Goal: Information Seeking & Learning: Learn about a topic

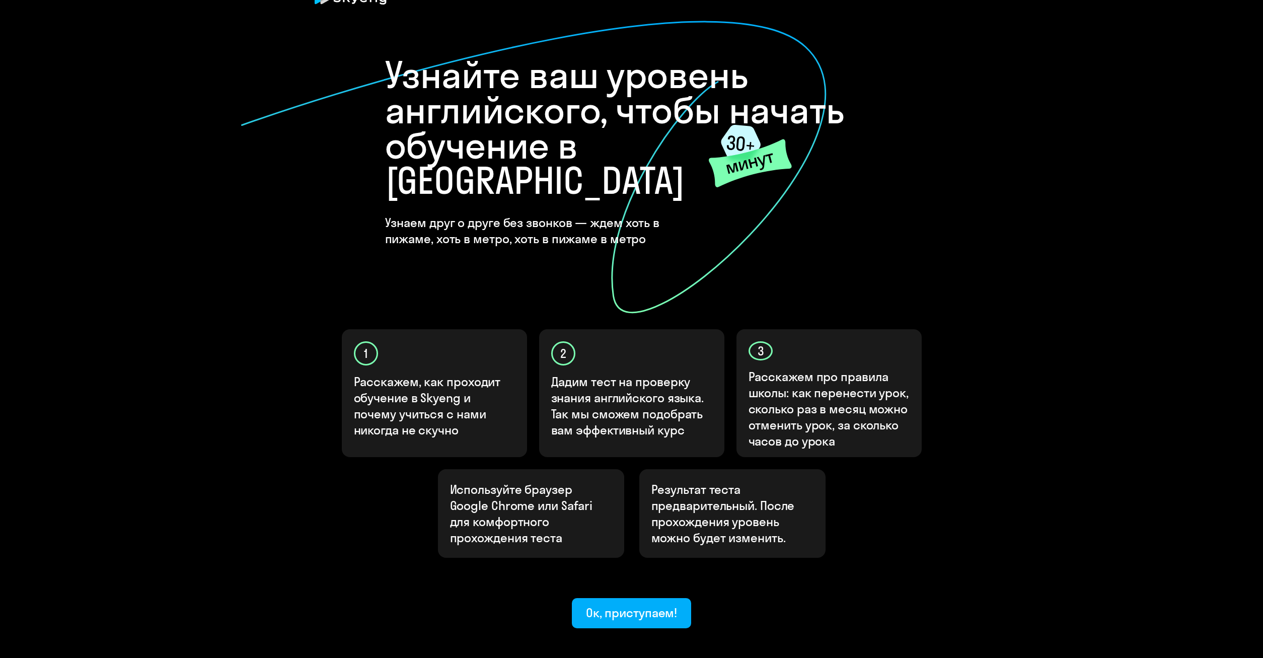
scroll to position [69, 0]
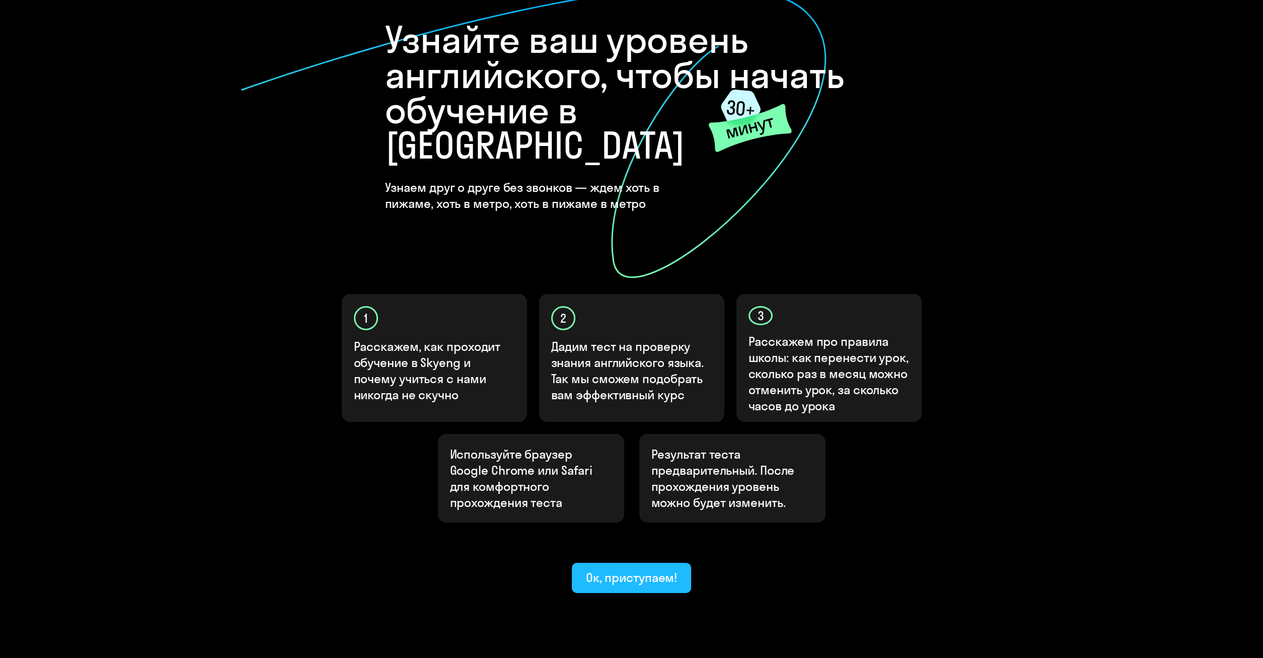
click at [634, 569] on div "Ок, приступаем!" at bounding box center [632, 577] width 92 height 16
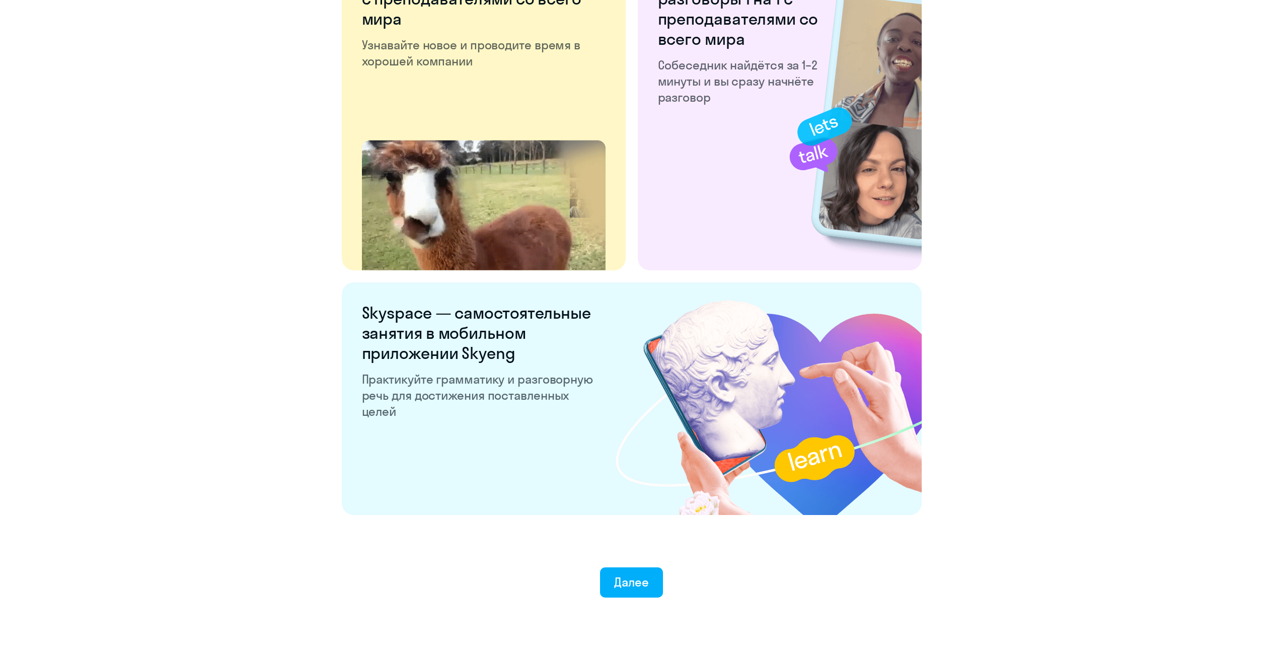
scroll to position [1675, 0]
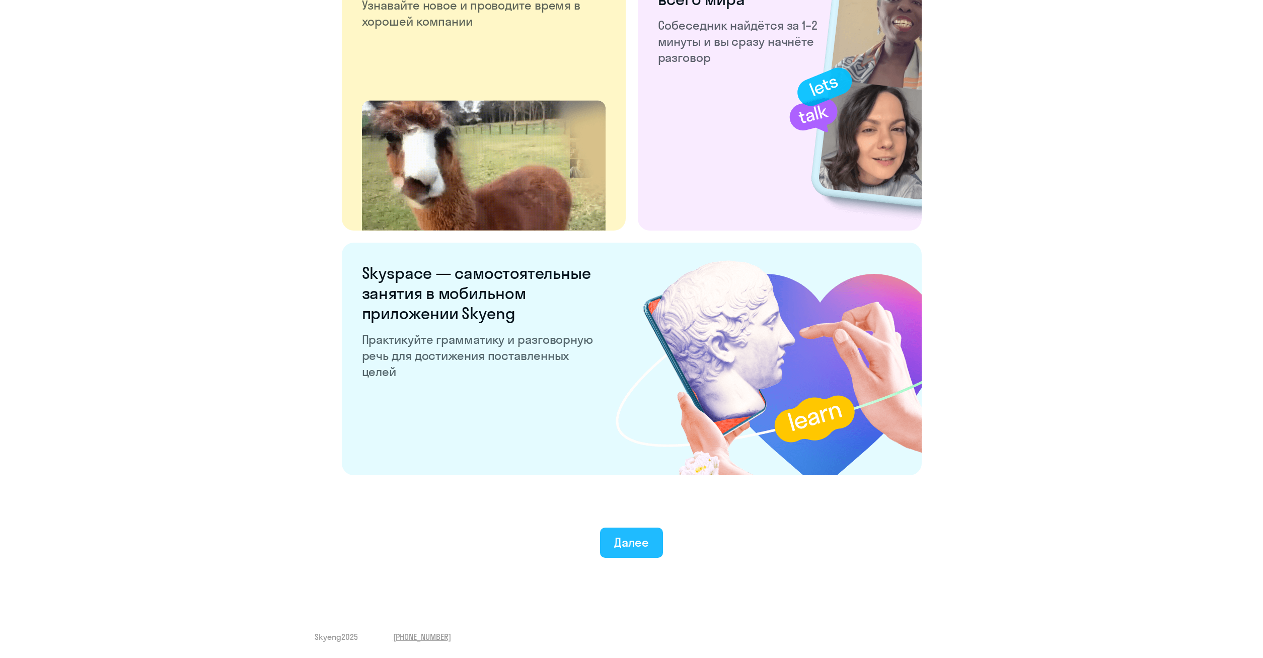
click at [635, 539] on div "Далее" at bounding box center [631, 542] width 35 height 16
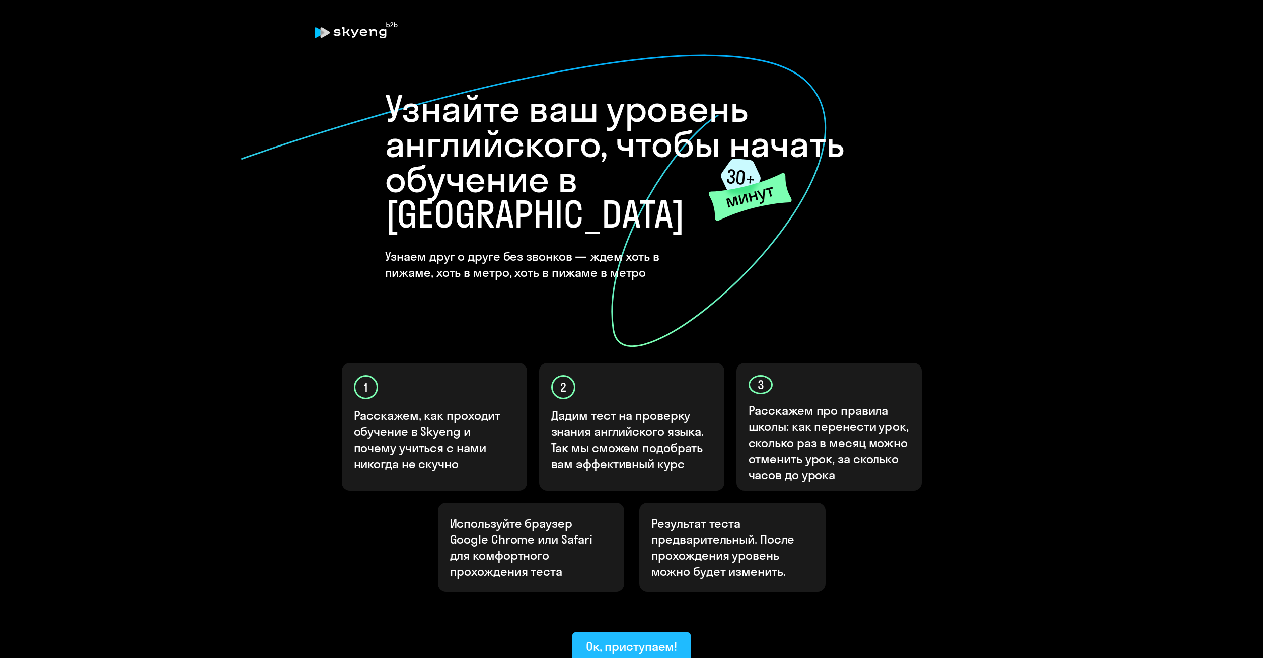
click at [629, 638] on div "Ок, приступаем!" at bounding box center [632, 646] width 92 height 16
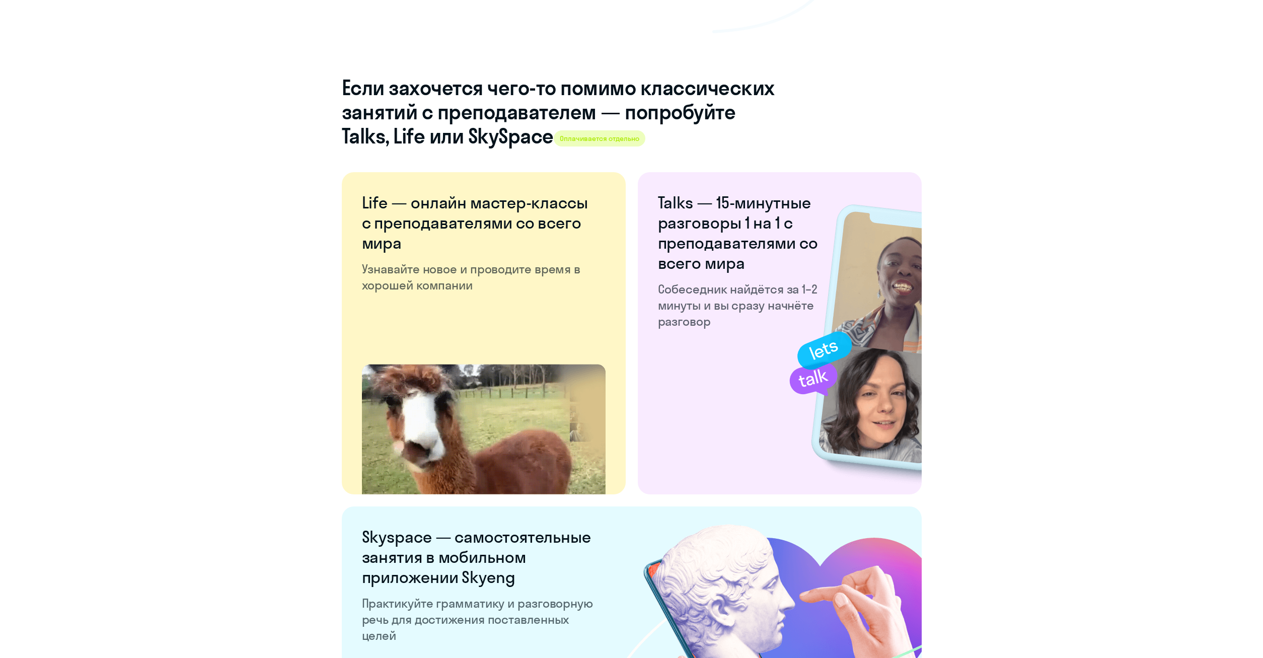
scroll to position [1675, 0]
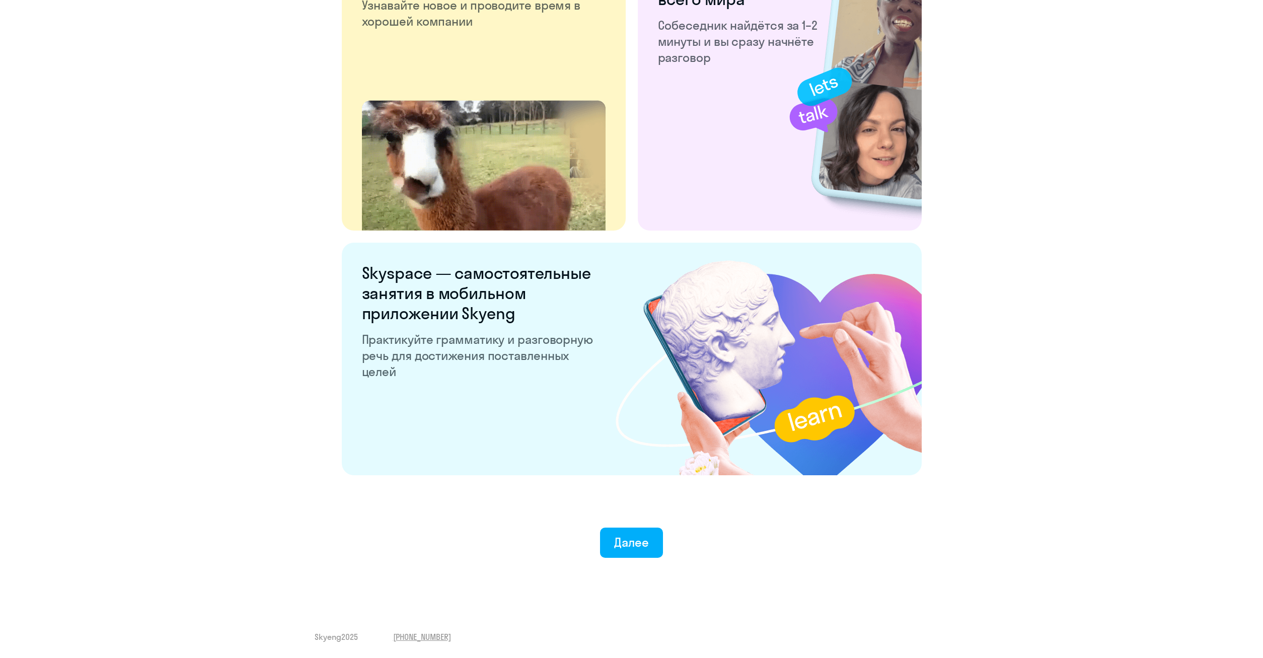
click at [619, 523] on div "Далее" at bounding box center [631, 522] width 1222 height 70
click at [624, 533] on button "Далее" at bounding box center [631, 542] width 63 height 30
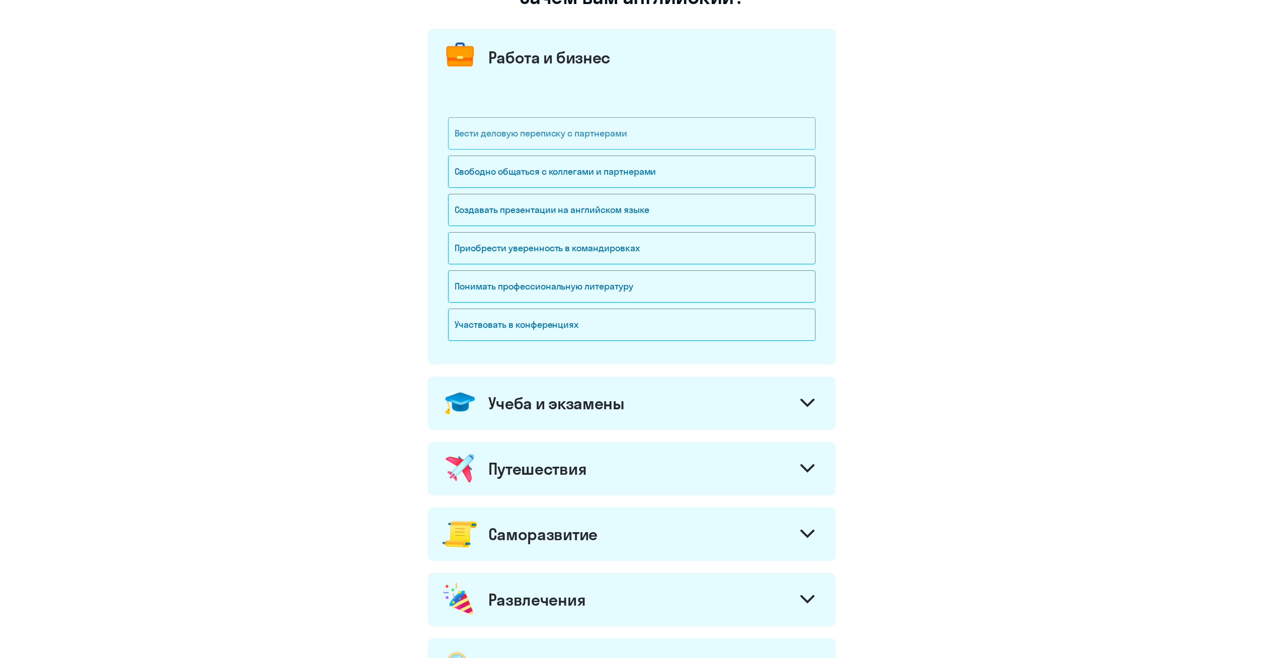
scroll to position [103, 0]
click at [610, 246] on div "Приобрести уверенность в командировках" at bounding box center [631, 248] width 367 height 32
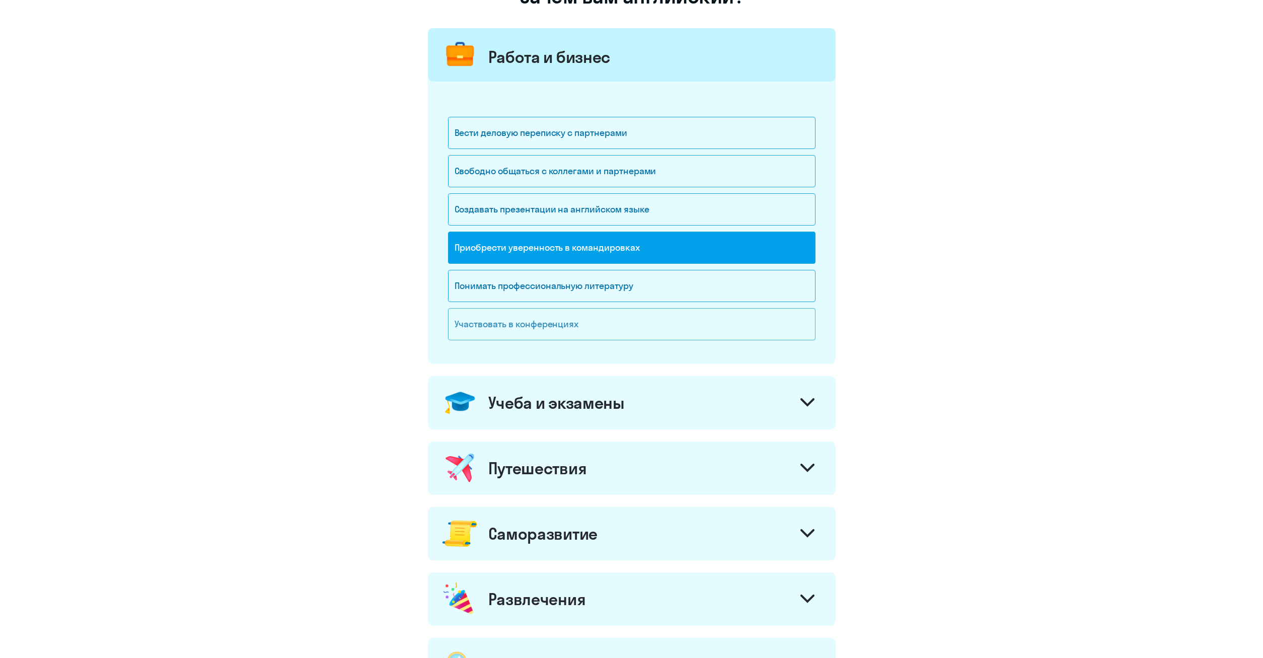
click at [575, 327] on div "Участвовать в конференциях" at bounding box center [631, 324] width 367 height 32
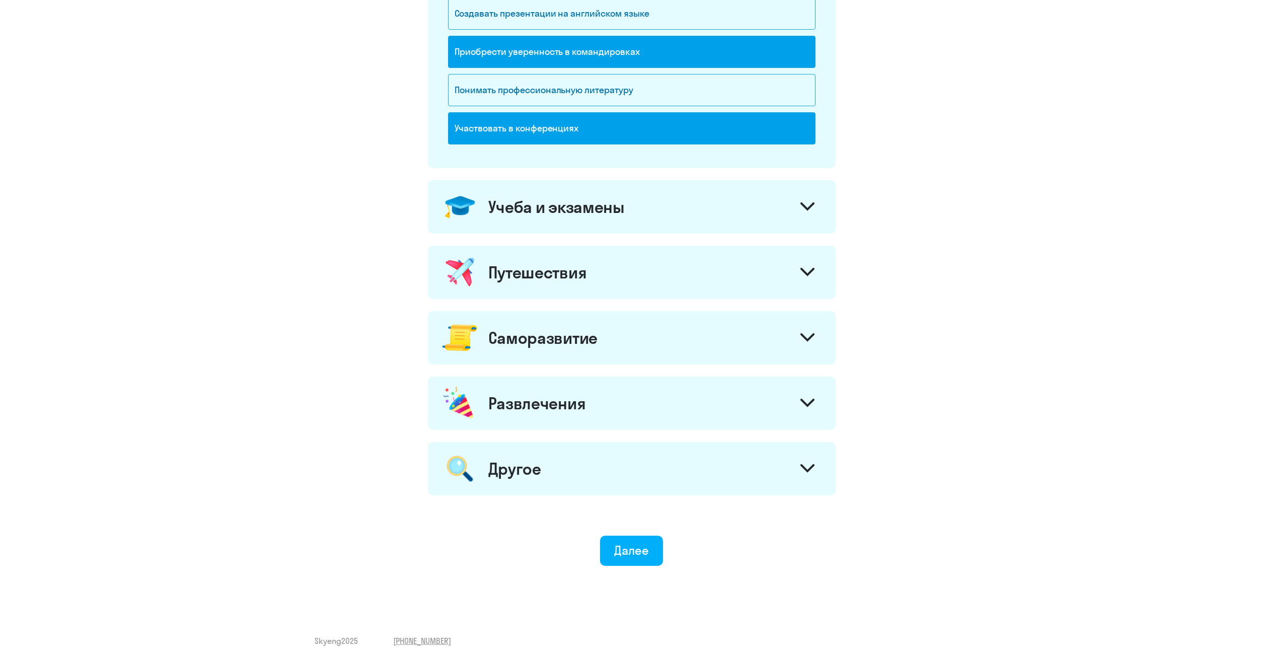
scroll to position [302, 0]
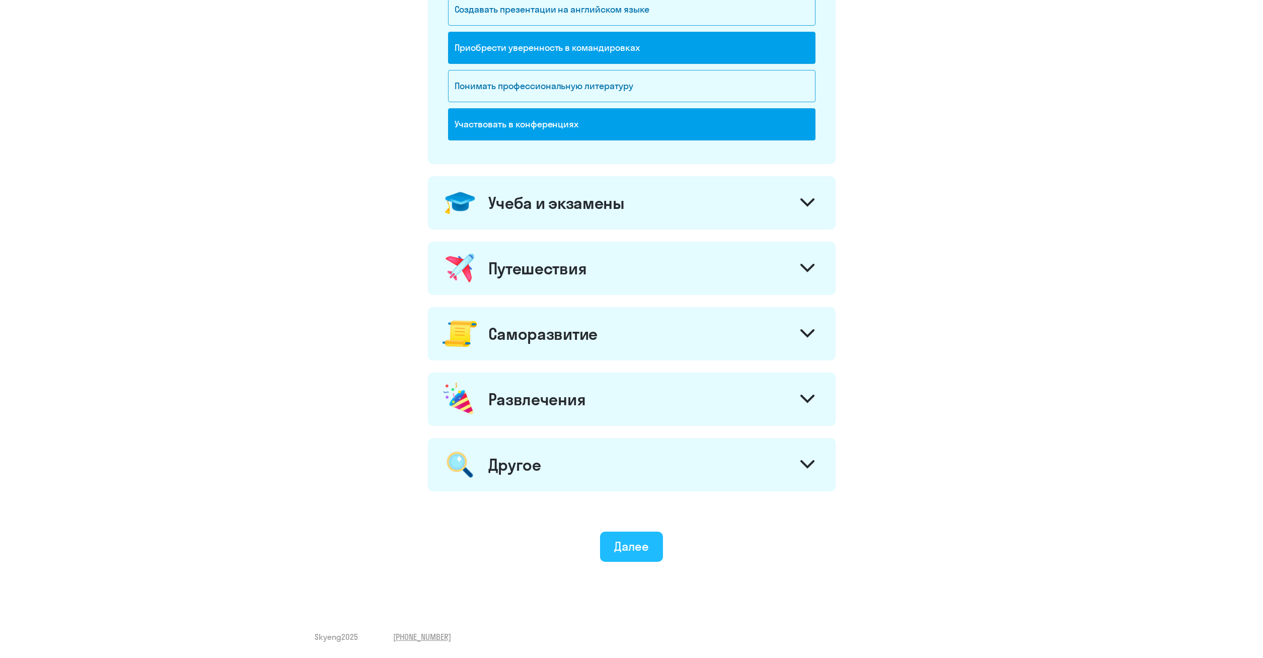
click at [640, 544] on div "Далее" at bounding box center [631, 546] width 35 height 16
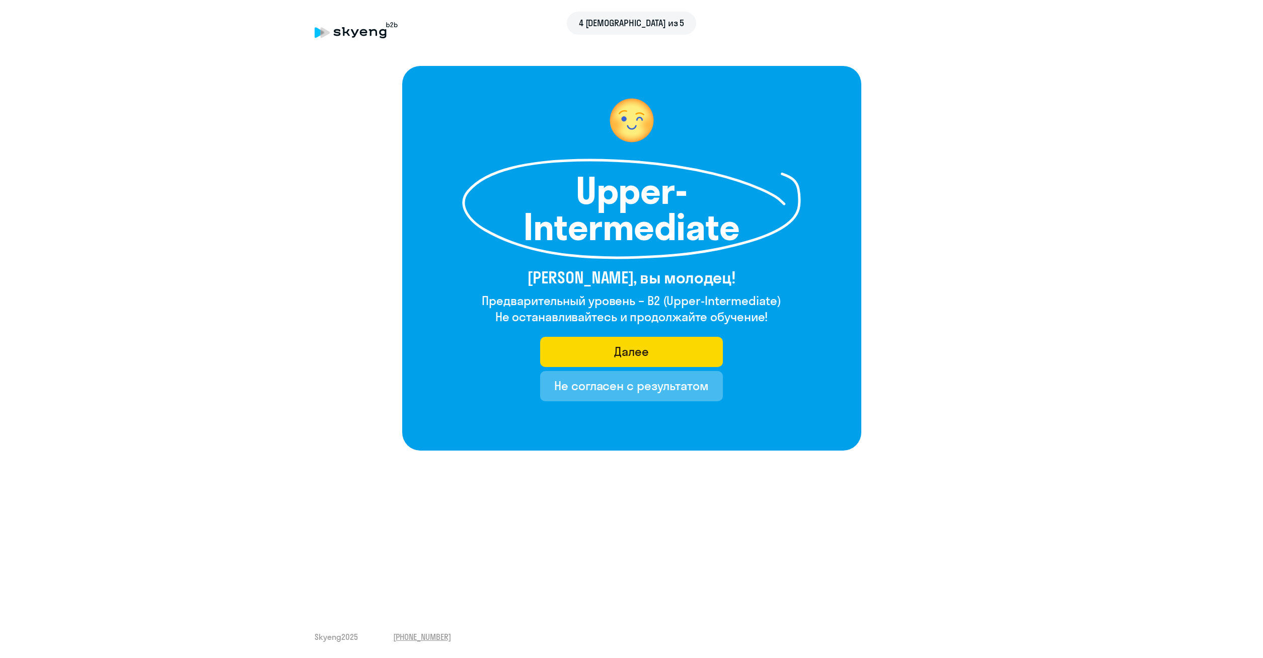
drag, startPoint x: 669, startPoint y: 350, endPoint x: 758, endPoint y: 269, distance: 120.8
click at [758, 269] on div "Upper-Intermediate [PERSON_NAME], вы молодец! Предварительный уровень – B2 (Upp…" at bounding box center [631, 258] width 459 height 385
drag, startPoint x: 620, startPoint y: 387, endPoint x: 715, endPoint y: 279, distance: 143.3
click at [715, 279] on div "Upper-Intermediate [PERSON_NAME], вы молодец! Предварительный уровень – B2 (Upp…" at bounding box center [631, 258] width 459 height 385
click at [646, 385] on div "Не согласен с результатом" at bounding box center [631, 385] width 155 height 16
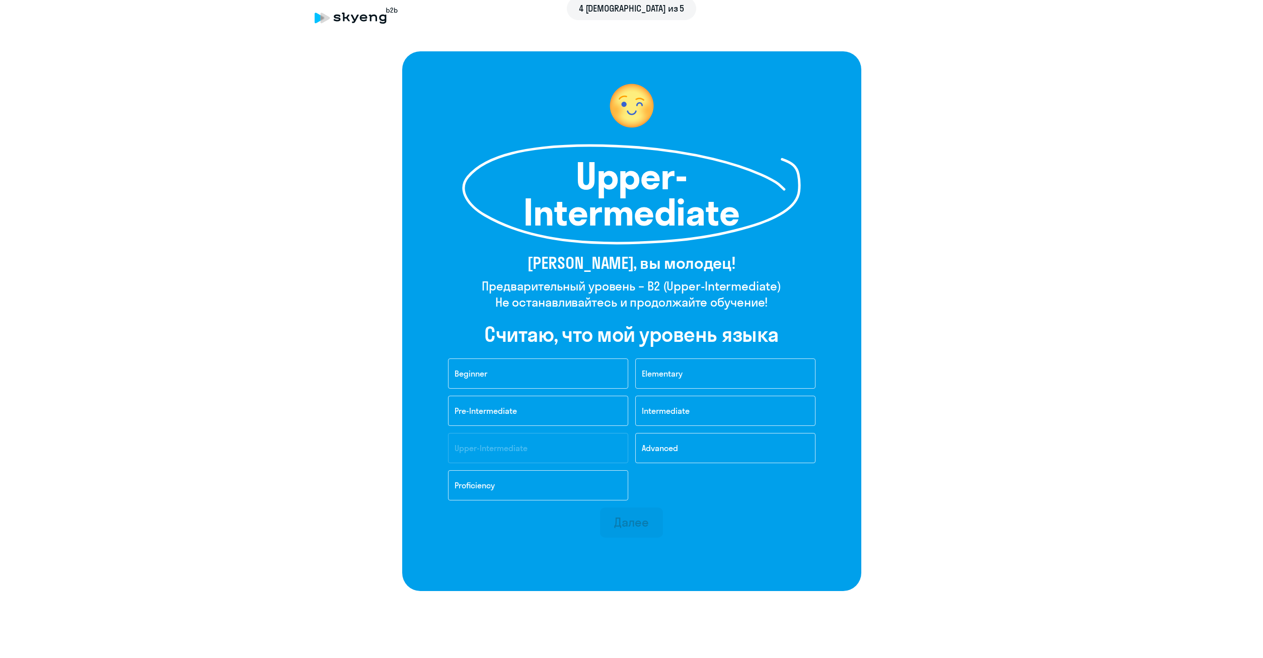
scroll to position [48, 0]
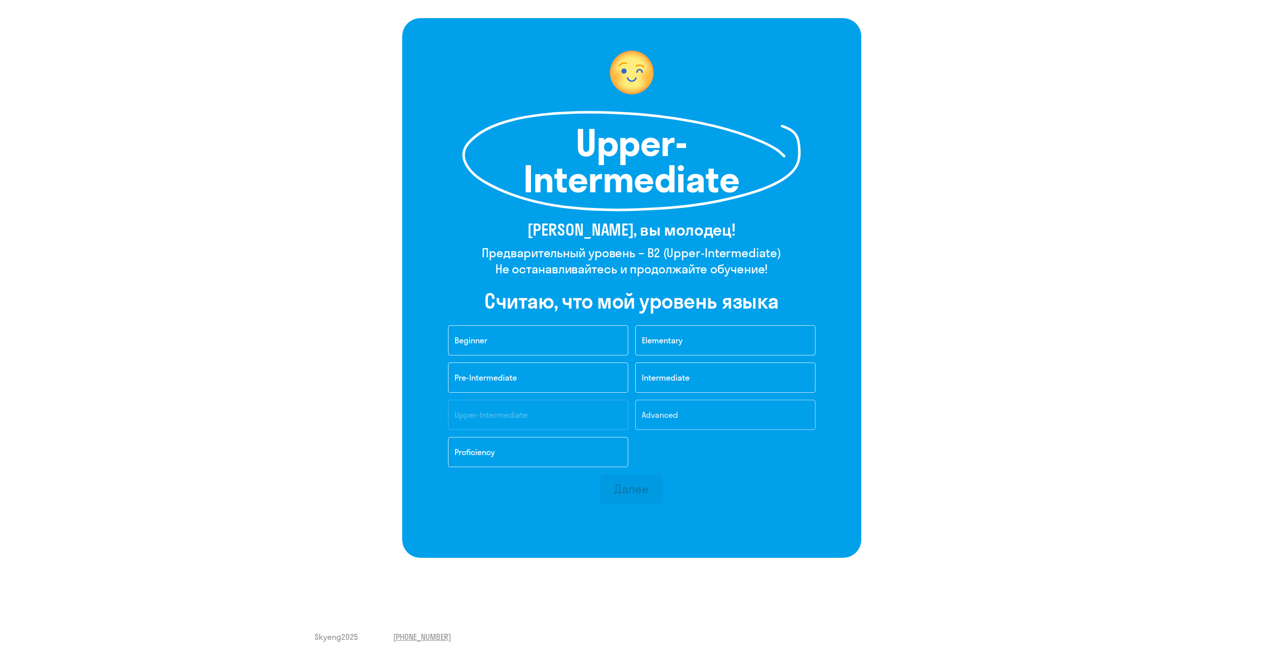
click at [687, 422] on button "Advanced" at bounding box center [725, 415] width 180 height 30
click at [640, 490] on div "Далее" at bounding box center [631, 489] width 35 height 16
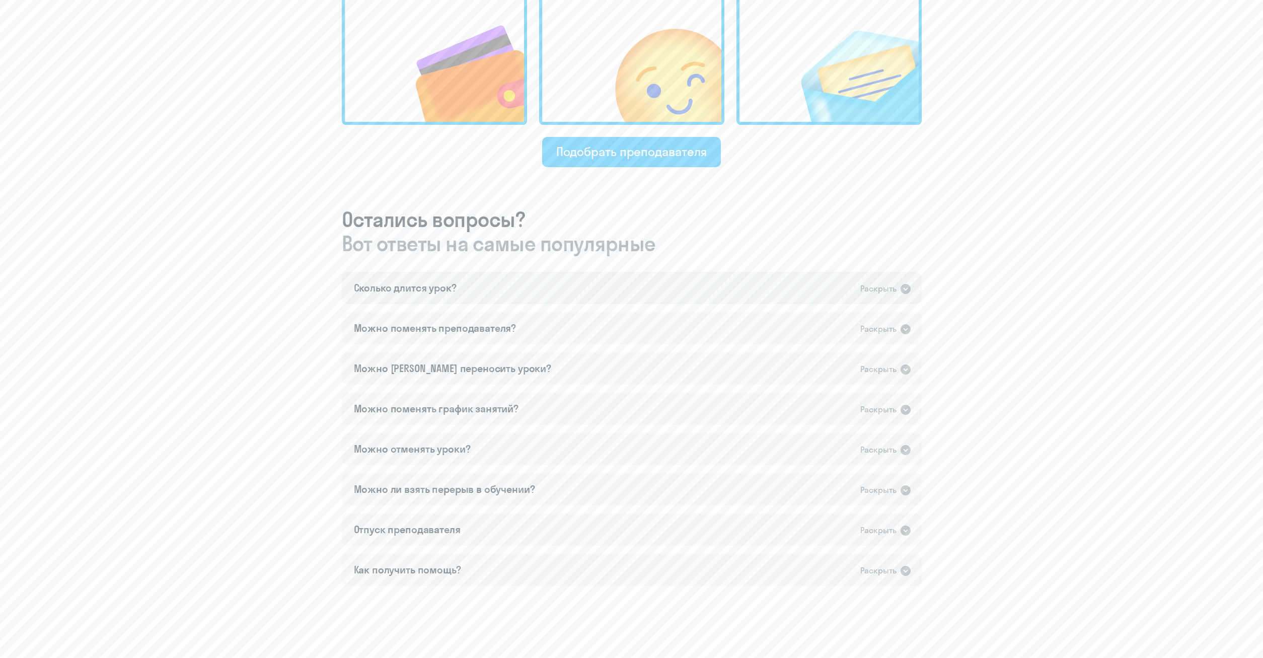
scroll to position [410, 0]
click at [686, 285] on div "Сколько длится урок? Раскрыть" at bounding box center [632, 287] width 580 height 32
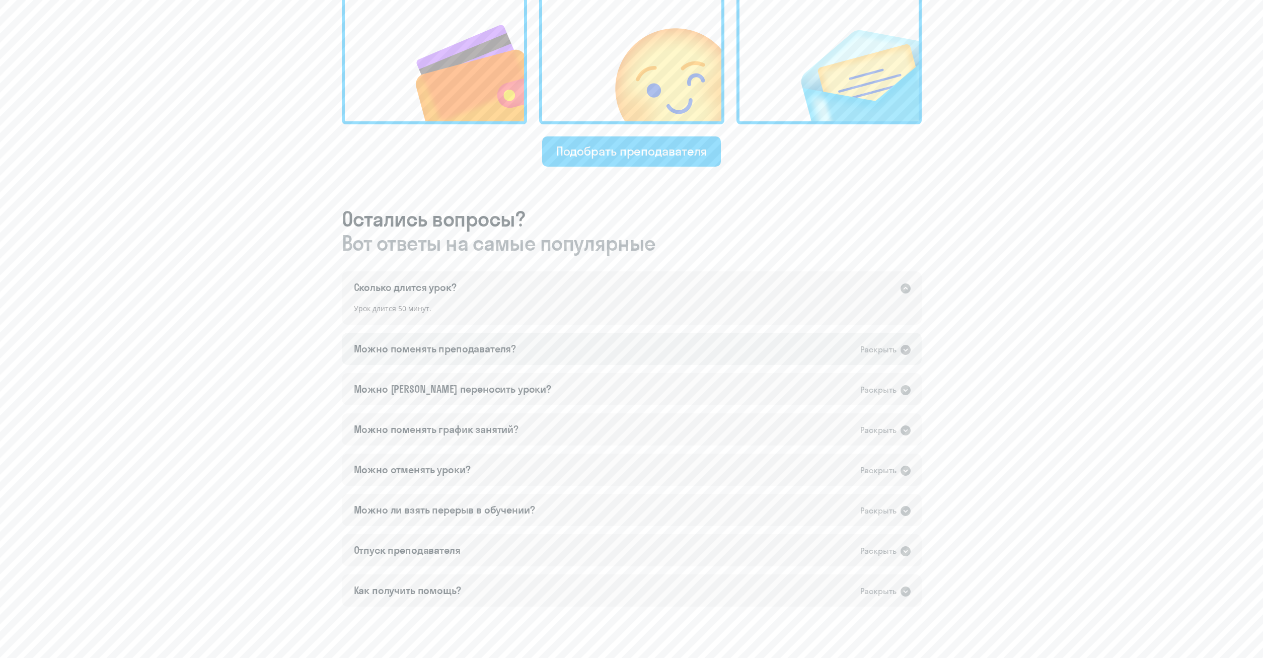
click at [672, 352] on div "Можно поменять преподавателя? Раскрыть" at bounding box center [632, 349] width 580 height 32
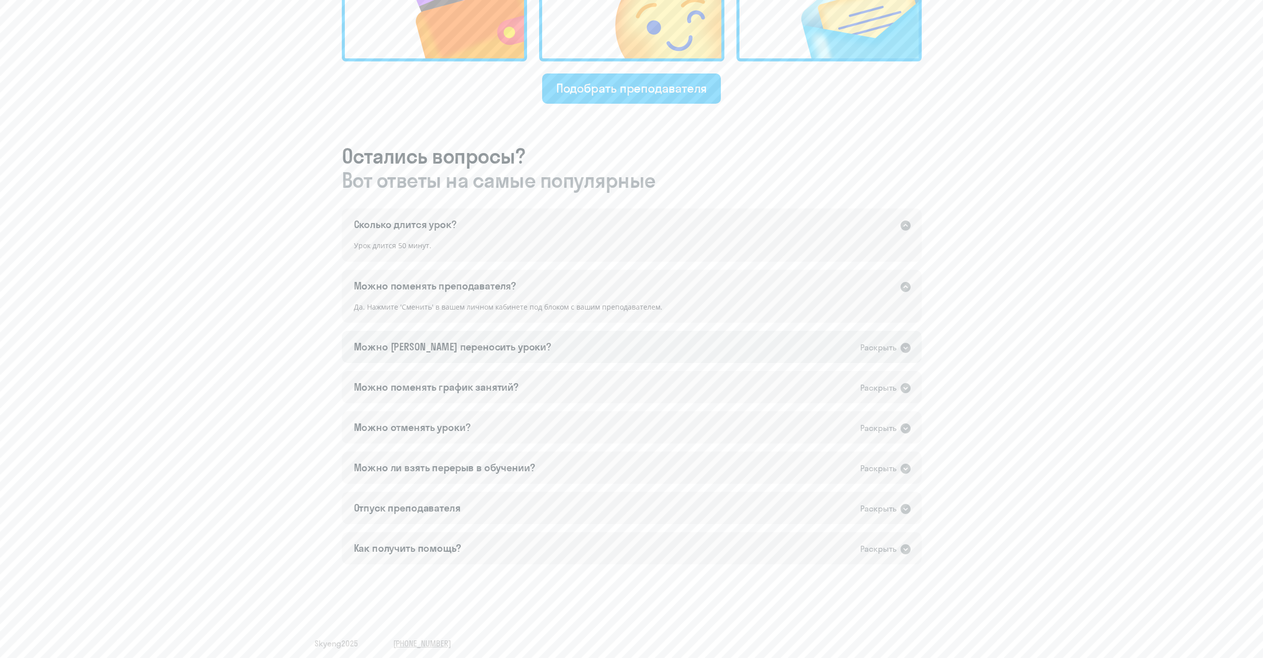
click at [661, 351] on div "Можно [PERSON_NAME] переносить уроки? Раскрыть" at bounding box center [632, 347] width 580 height 32
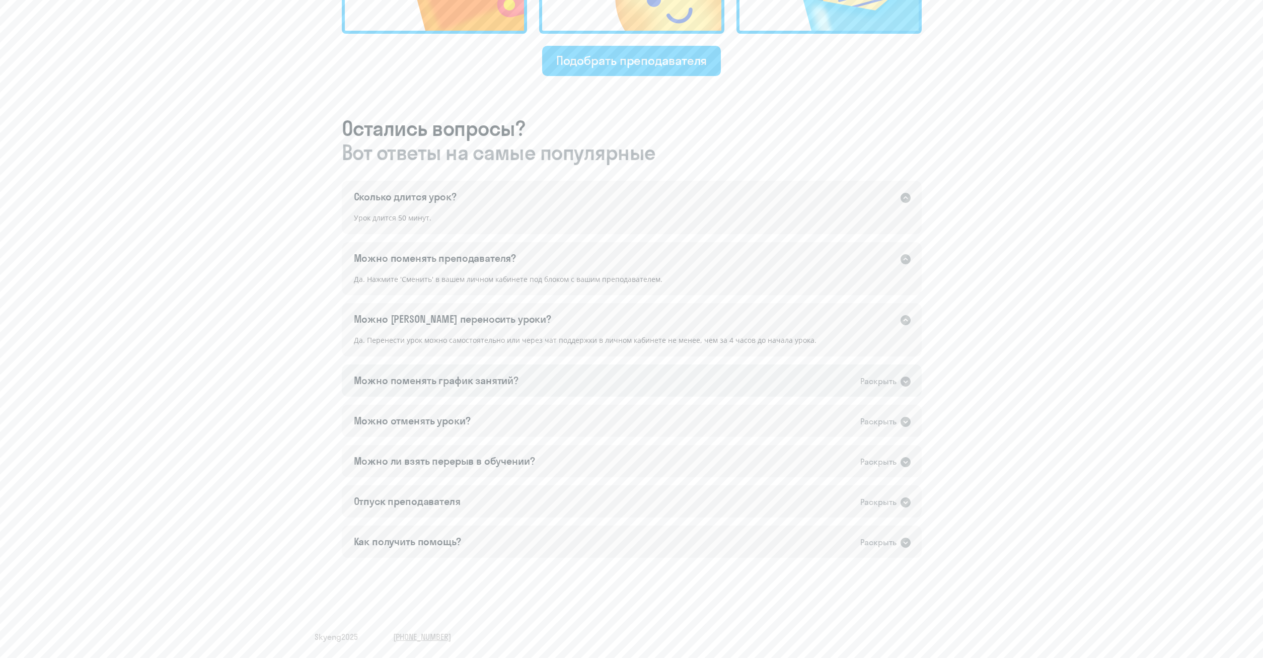
click at [666, 381] on div "Можно поменять график занятий? Раскрыть" at bounding box center [632, 380] width 580 height 32
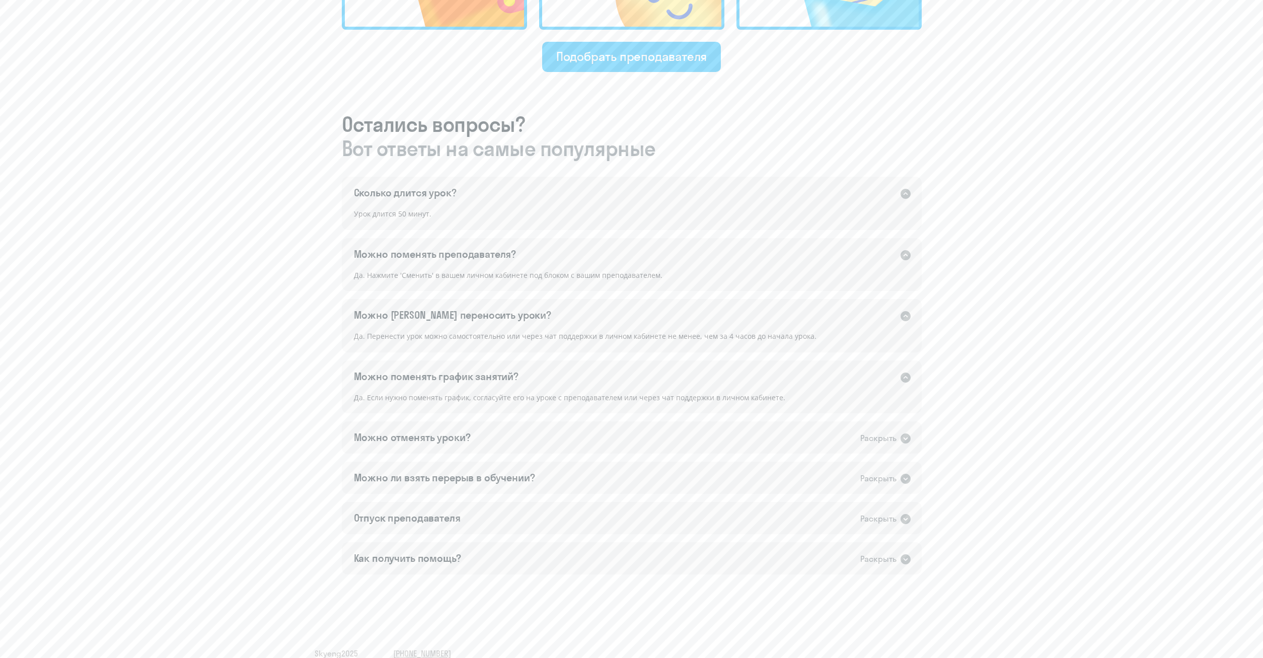
scroll to position [521, 0]
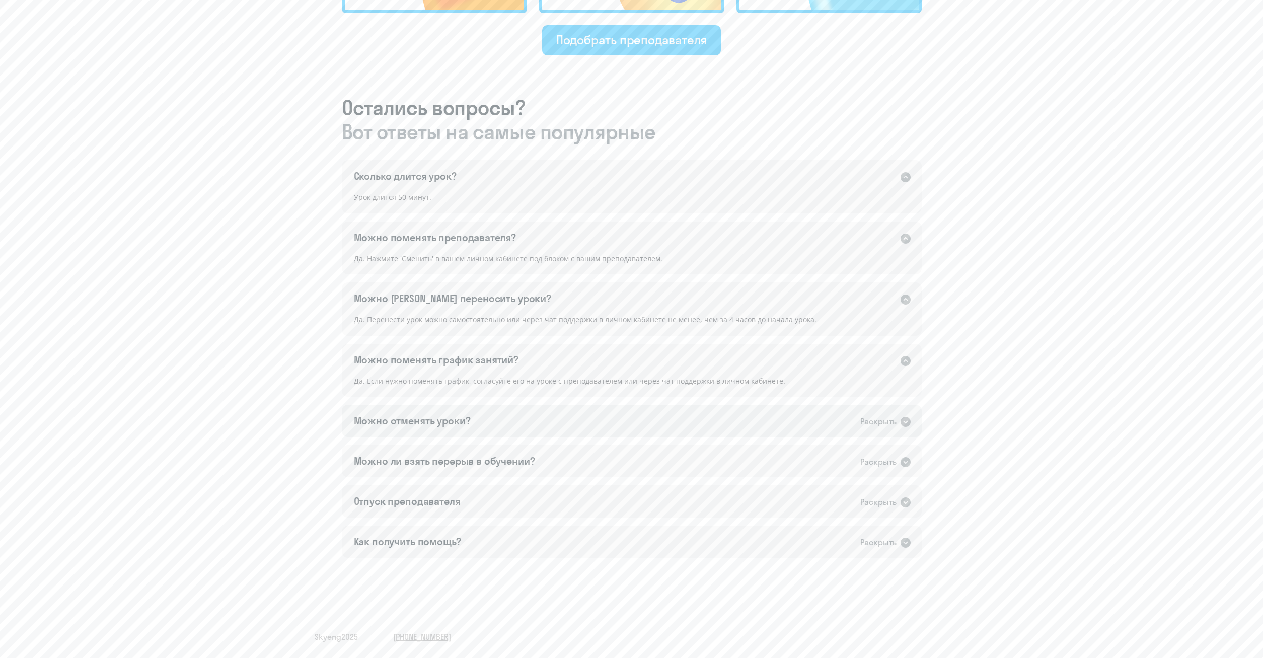
click at [641, 420] on div "Можно отменять уроки? Раскрыть" at bounding box center [632, 421] width 580 height 32
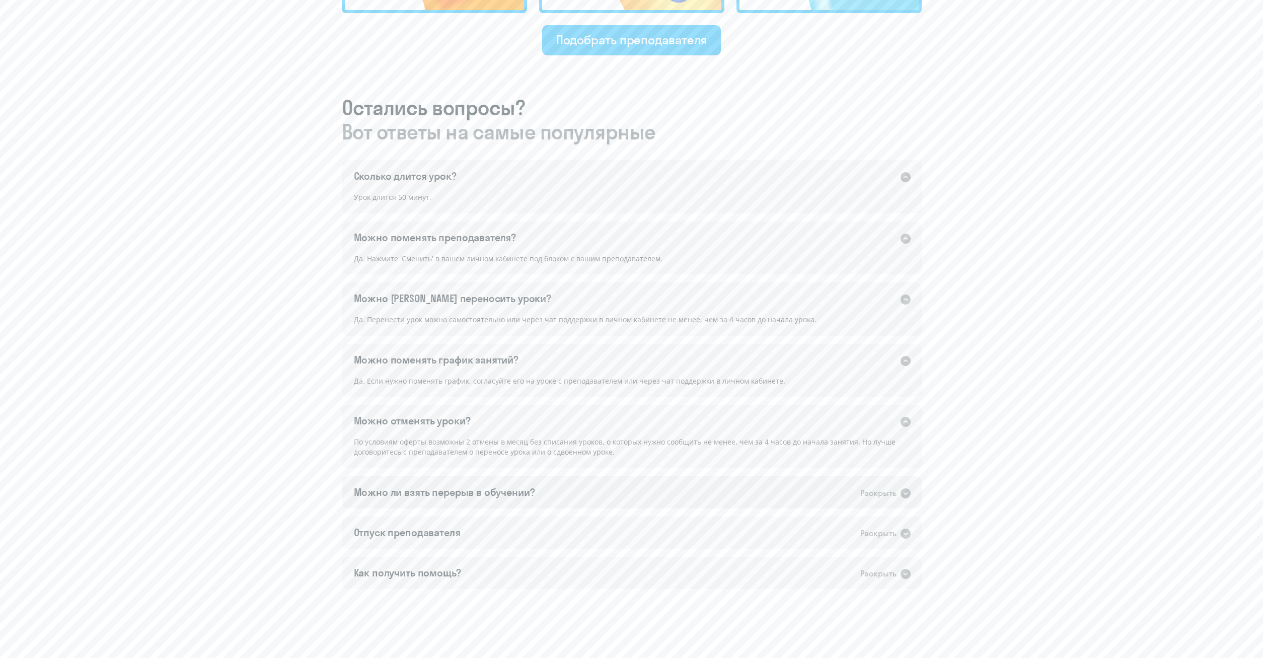
click at [647, 481] on div "Можно ли взять перерыв в обучении? Раскрыть" at bounding box center [632, 492] width 580 height 32
click at [647, 486] on div "Можно ли взять перерыв в обучении? Раскрыть" at bounding box center [632, 492] width 580 height 32
click at [647, 490] on div "Можно ли взять перерыв в обучении? Раскрыть" at bounding box center [632, 492] width 580 height 32
click at [648, 496] on div "Можно ли взять перерыв в обучении? Раскрыть" at bounding box center [632, 492] width 580 height 32
click at [641, 533] on div "Отпуск преподавателя Раскрыть" at bounding box center [632, 532] width 580 height 32
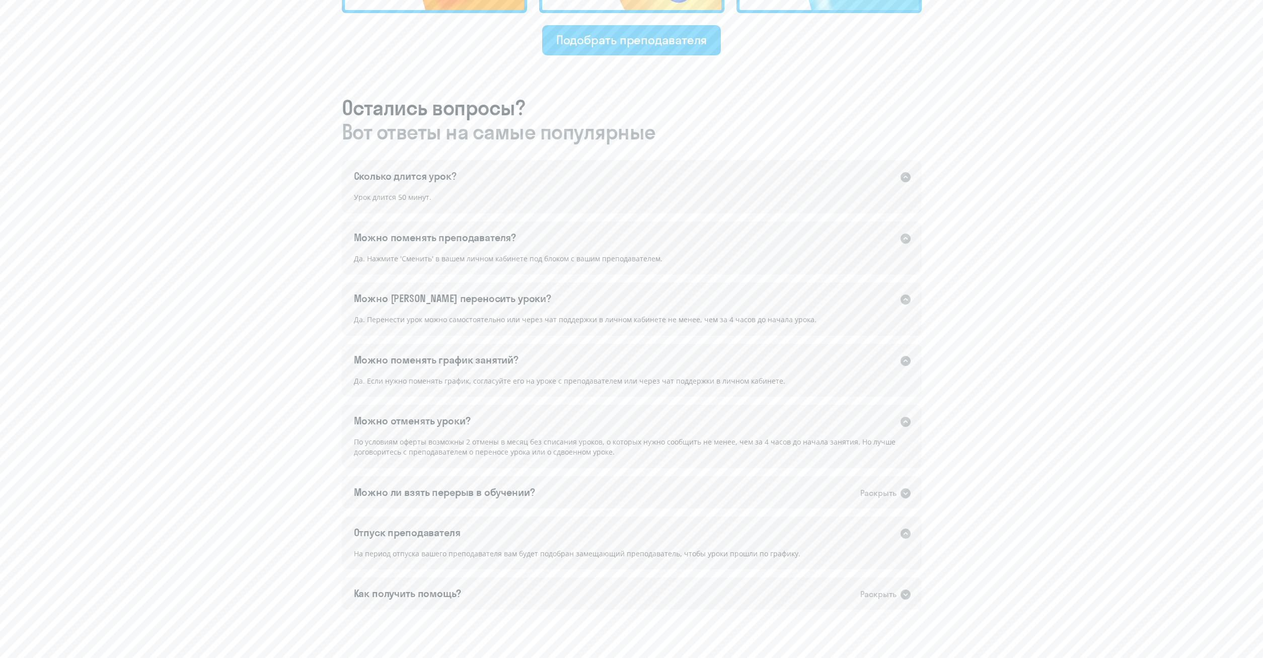
click at [641, 530] on div "Отпуск преподавателя Раскрыть" at bounding box center [632, 532] width 580 height 32
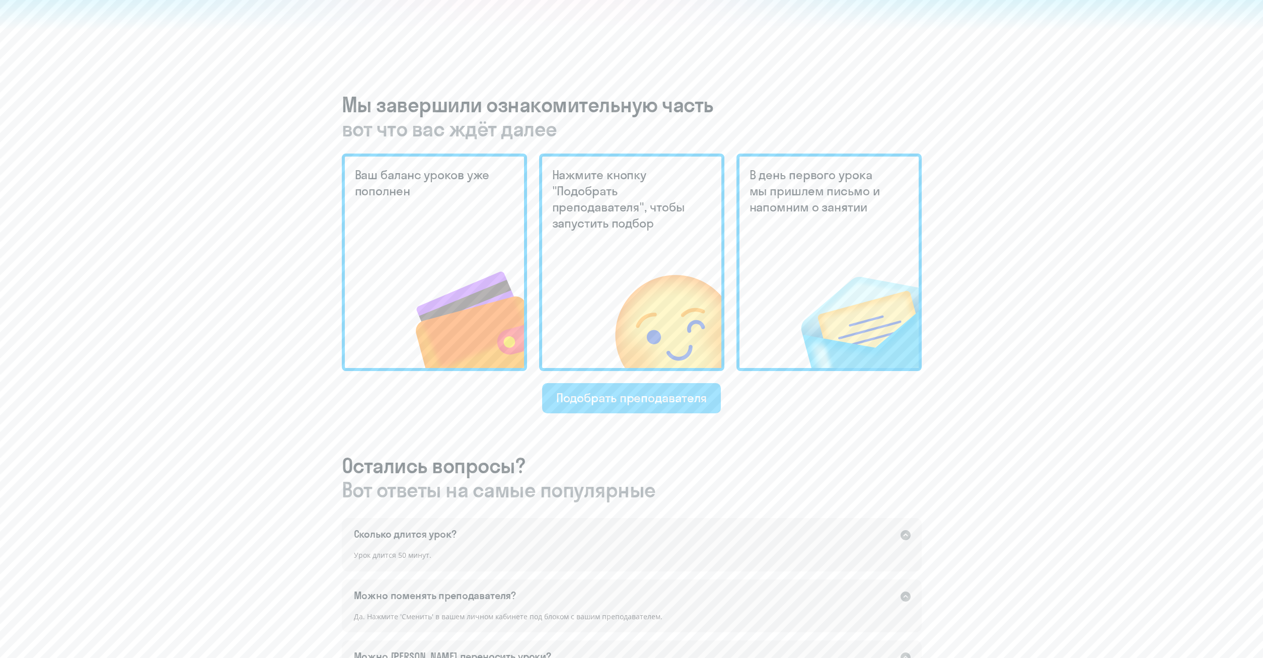
scroll to position [163, 0]
click at [633, 400] on div "Подобрать преподавателя" at bounding box center [631, 398] width 151 height 16
